Goal: Task Accomplishment & Management: Manage account settings

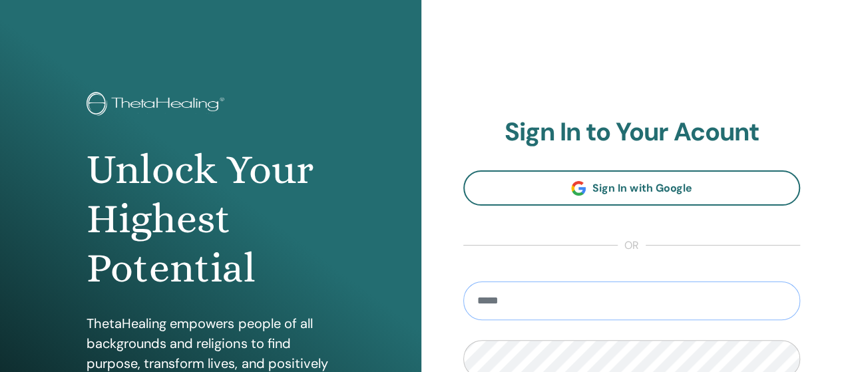
click at [677, 298] on input "email" at bounding box center [631, 300] width 337 height 39
type input "**********"
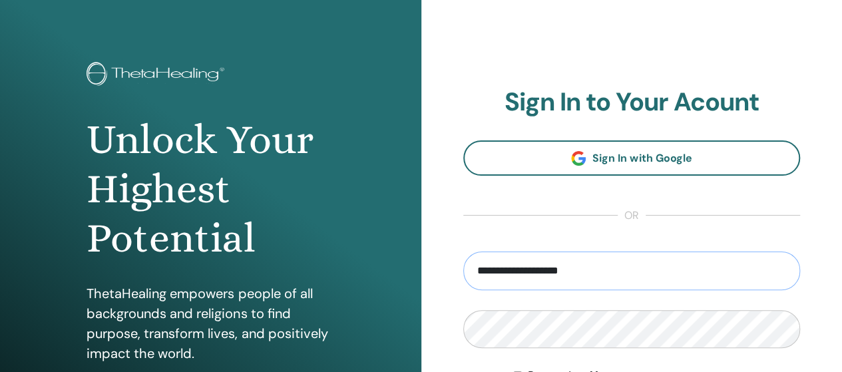
scroll to position [266, 0]
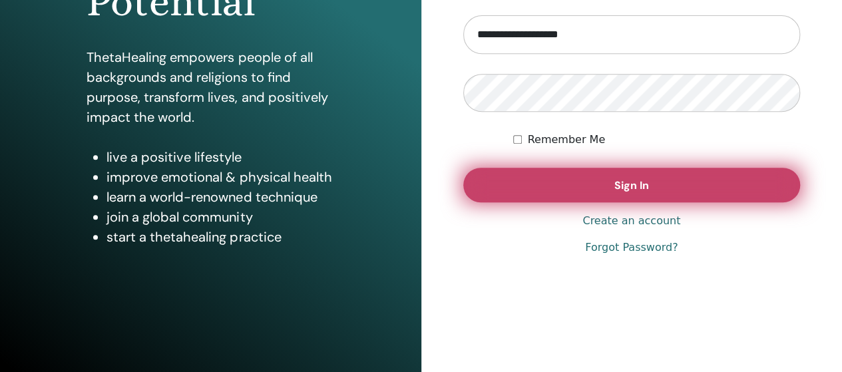
click at [595, 187] on button "Sign In" at bounding box center [631, 185] width 337 height 35
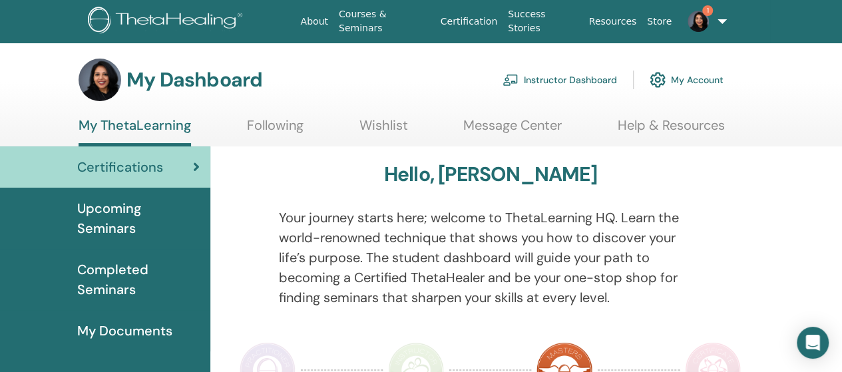
click at [717, 13] on link "1" at bounding box center [703, 21] width 53 height 43
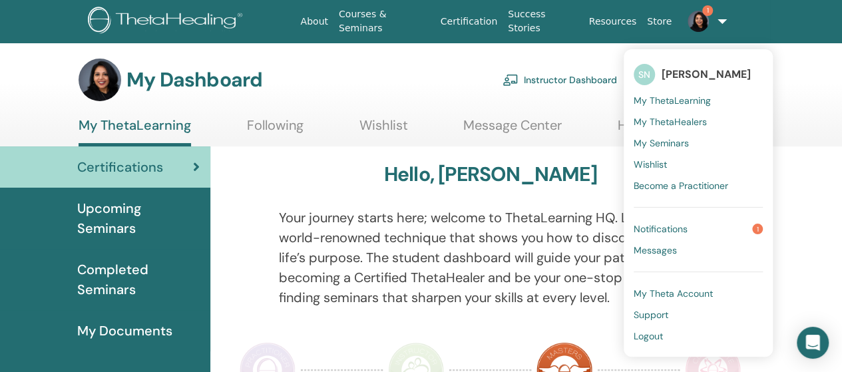
click at [673, 226] on span "Notifications" at bounding box center [660, 229] width 54 height 12
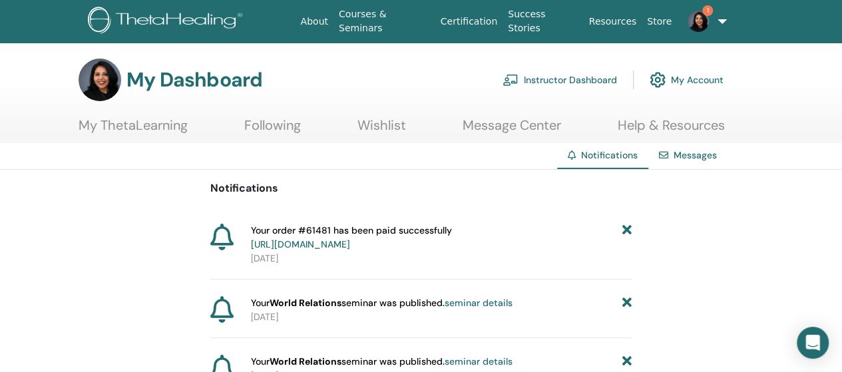
click at [582, 81] on link "Instructor Dashboard" at bounding box center [559, 79] width 114 height 29
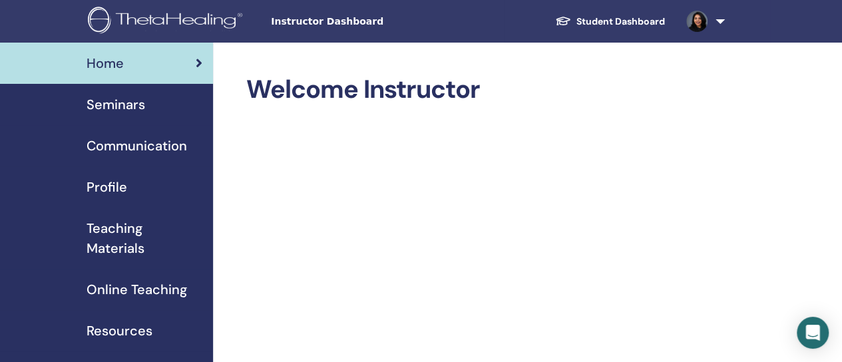
click at [133, 110] on span "Seminars" at bounding box center [116, 104] width 59 height 20
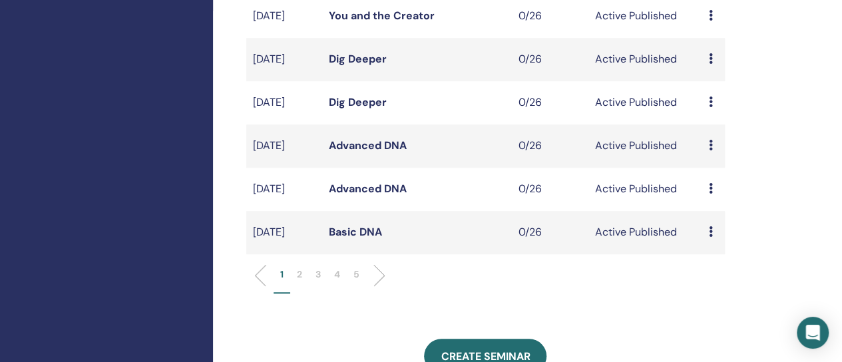
scroll to position [429, 0]
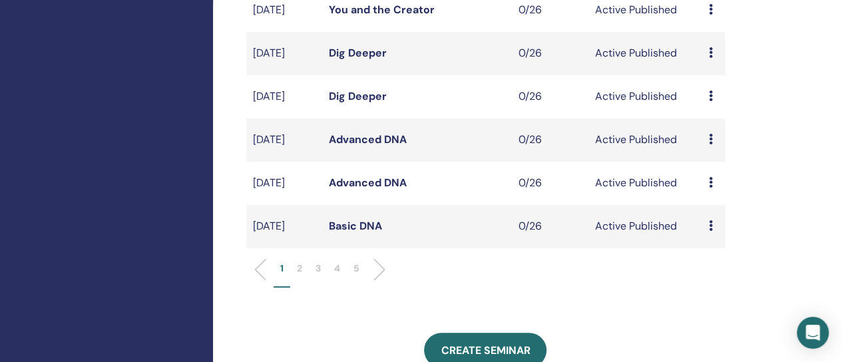
click at [299, 275] on p "2" at bounding box center [299, 268] width 5 height 14
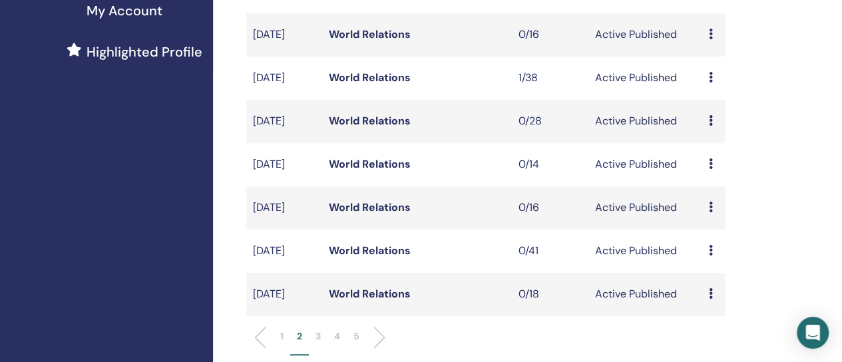
scroll to position [286, 0]
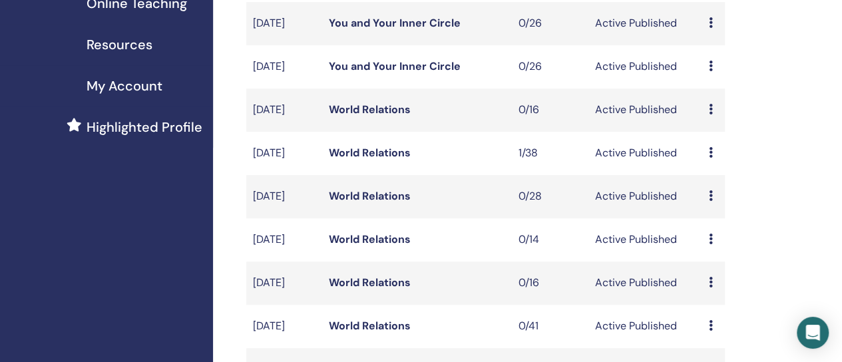
click at [710, 158] on icon at bounding box center [710, 152] width 4 height 11
click at [732, 222] on link "Attendees" at bounding box center [718, 226] width 51 height 14
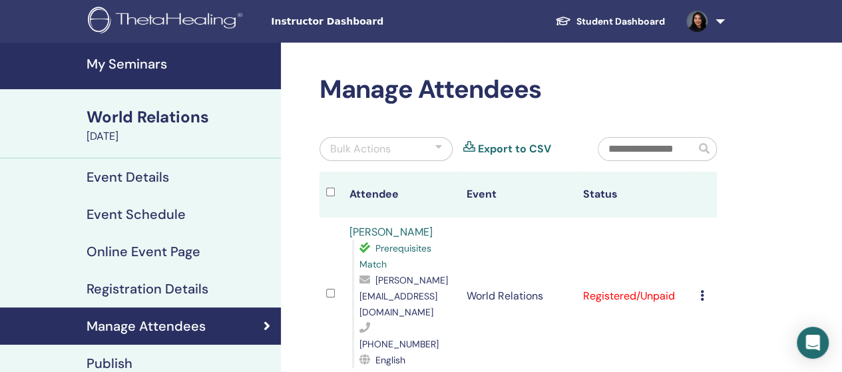
click at [701, 290] on icon at bounding box center [702, 295] width 4 height 11
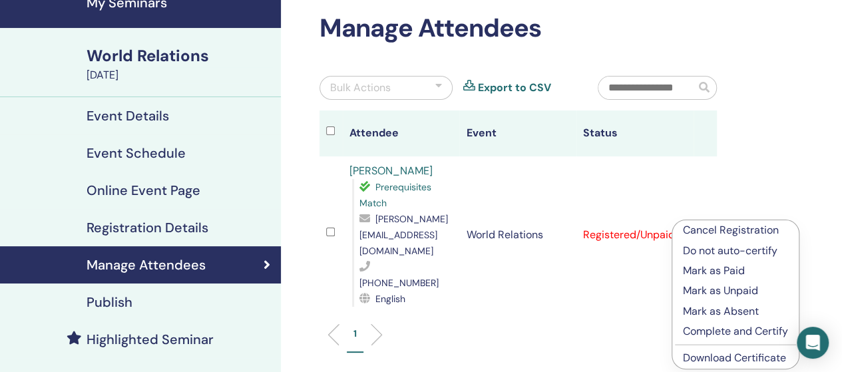
scroll to position [102, 0]
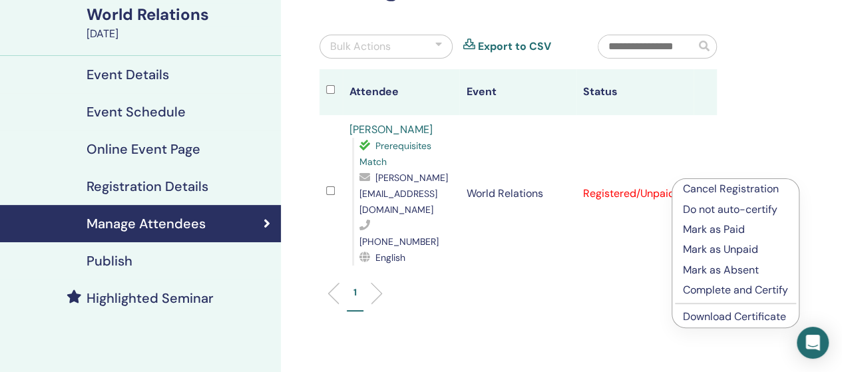
click at [737, 232] on p "Mark as Paid" at bounding box center [735, 230] width 105 height 16
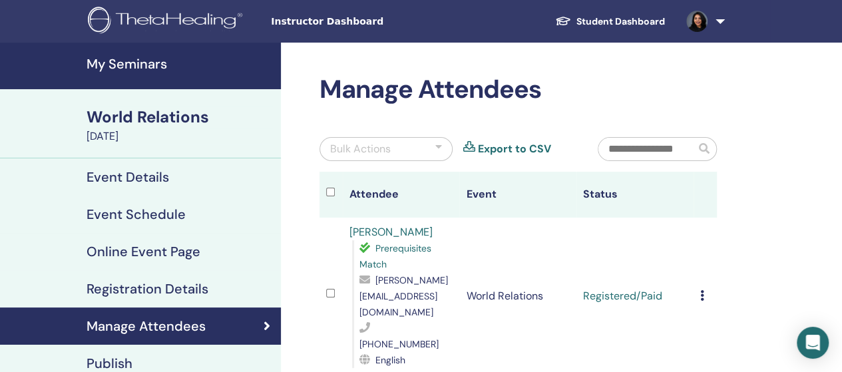
click at [125, 67] on h4 "My Seminars" at bounding box center [180, 64] width 186 height 16
